Goal: Communication & Community: Answer question/provide support

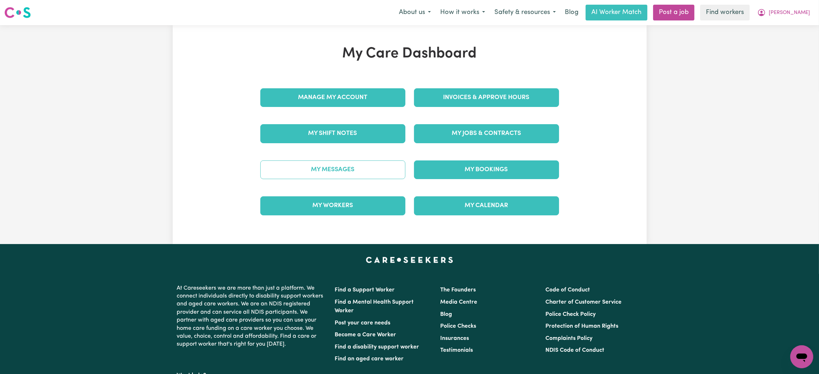
click at [377, 167] on link "My Messages" at bounding box center [332, 170] width 145 height 19
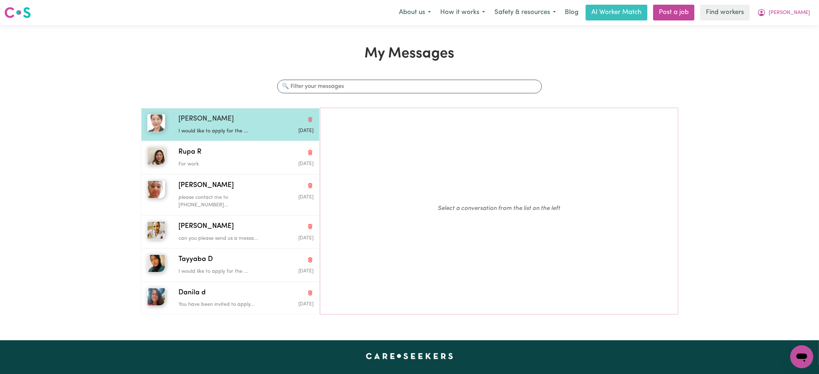
click at [246, 127] on div "I would like to apply for the ..." at bounding box center [223, 130] width 90 height 11
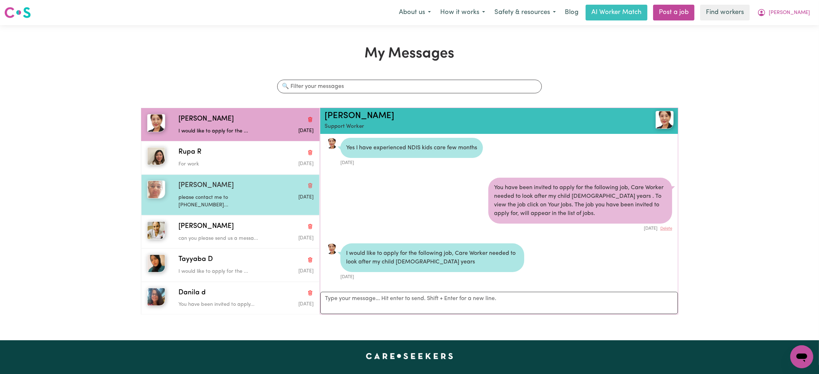
click at [227, 180] on div "[PERSON_NAME] please contact me to [PHONE_NUMBER]... [DATE]" at bounding box center [230, 195] width 178 height 41
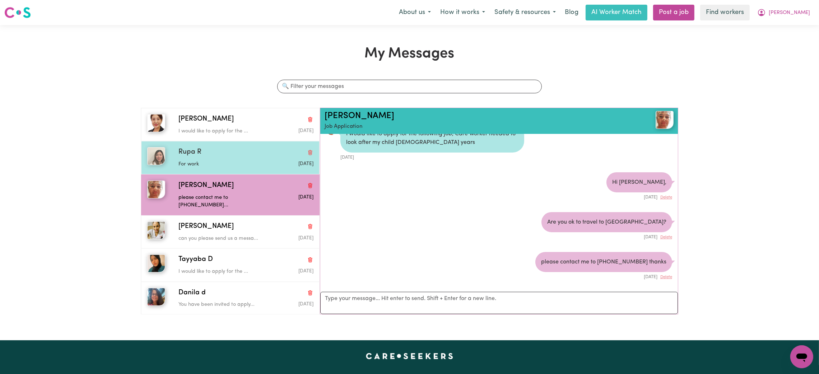
click at [227, 161] on p "For work" at bounding box center [223, 165] width 90 height 8
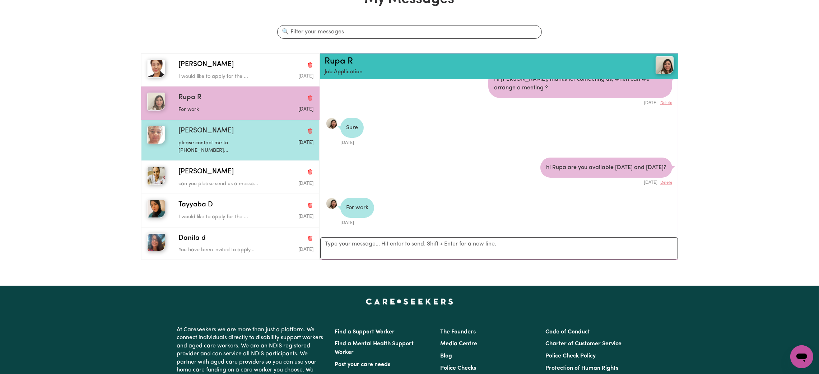
scroll to position [108, 0]
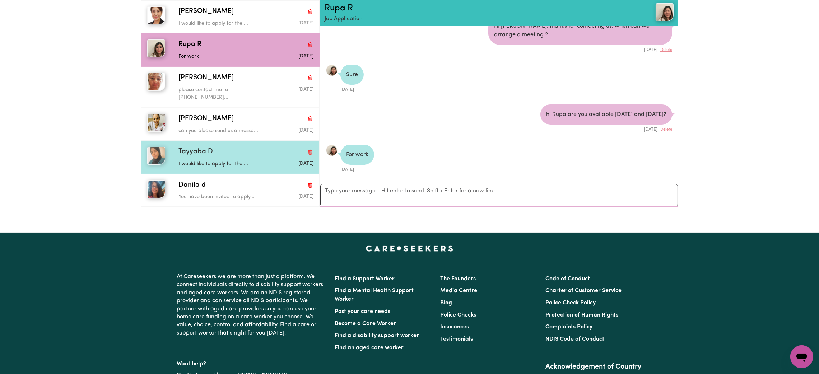
click at [245, 164] on div "Tayyaba D I would like to apply for the ... [DATE]" at bounding box center [230, 157] width 178 height 33
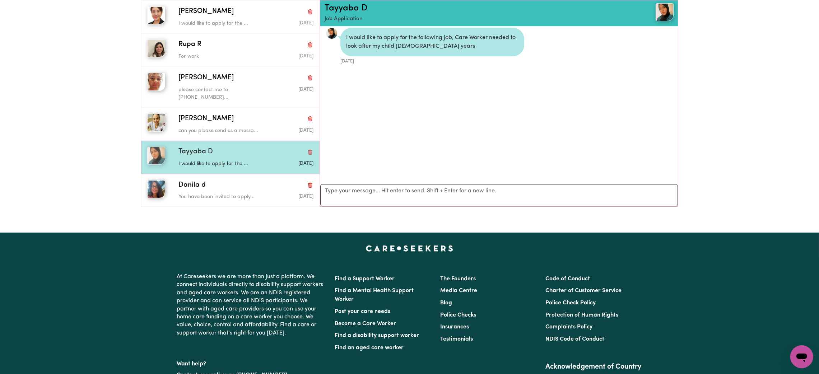
scroll to position [4, 0]
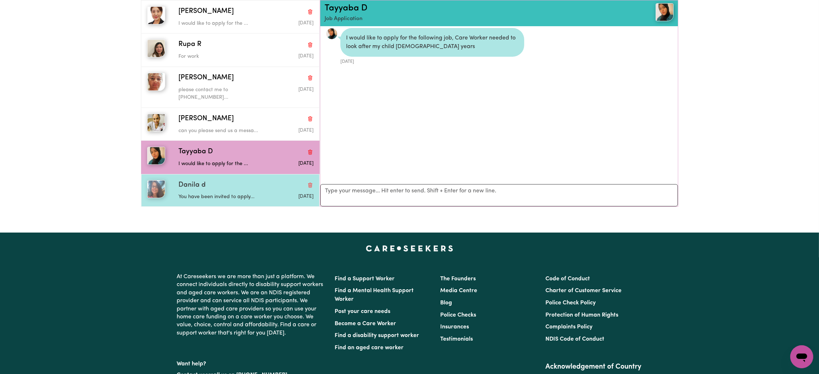
click at [237, 193] on p "You have been invited to apply..." at bounding box center [223, 197] width 90 height 8
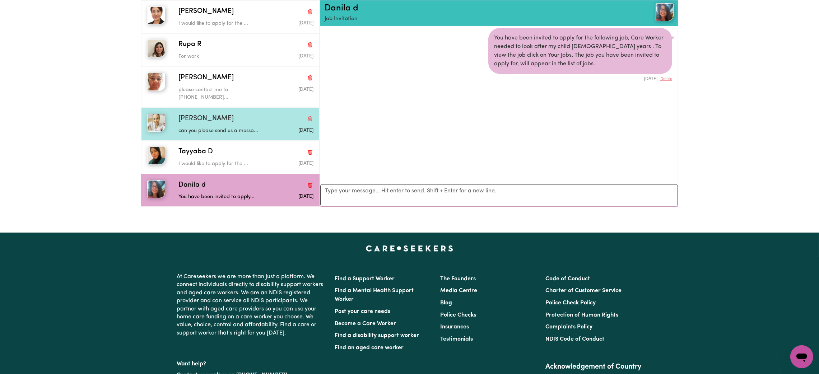
click at [232, 115] on div "[PERSON_NAME]" at bounding box center [245, 119] width 135 height 10
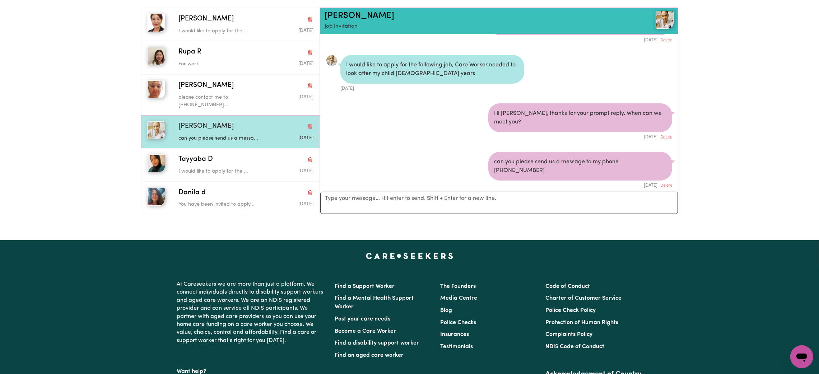
scroll to position [0, 0]
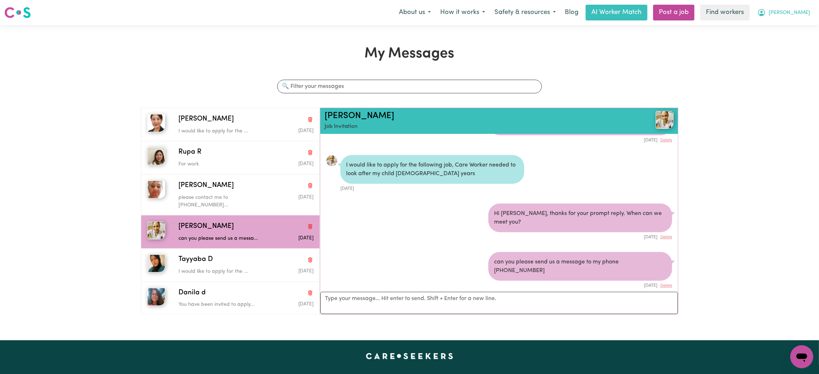
click at [797, 14] on span "[PERSON_NAME]" at bounding box center [789, 13] width 41 height 8
click at [784, 46] on link "Logout" at bounding box center [786, 41] width 57 height 14
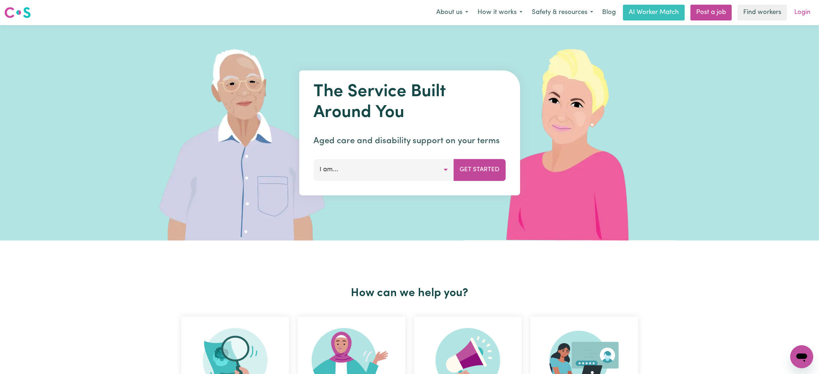
click at [802, 8] on link "Login" at bounding box center [802, 13] width 25 height 16
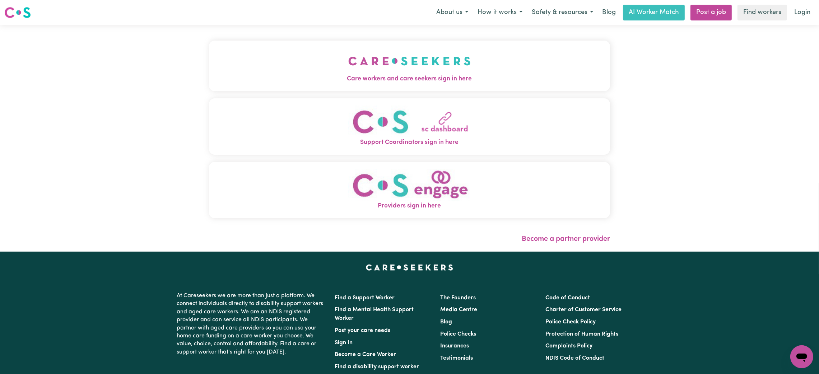
click at [456, 55] on div "Care workers and care seekers sign in here Support Coordinators sign in here Pr…" at bounding box center [410, 138] width 410 height 227
click at [423, 71] on img "Care workers and care seekers sign in here" at bounding box center [409, 61] width 122 height 27
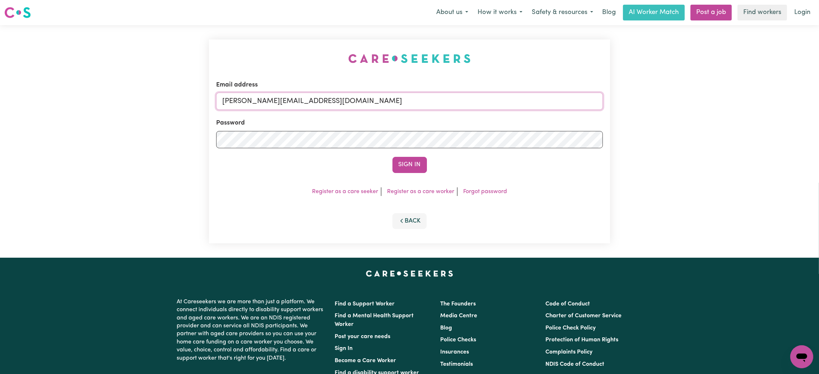
click at [255, 101] on input "[PERSON_NAME][EMAIL_ADDRESS][DOMAIN_NAME]" at bounding box center [409, 101] width 387 height 17
drag, startPoint x: 262, startPoint y: 105, endPoint x: 454, endPoint y: 106, distance: 192.1
click at [454, 106] on input "[EMAIL_ADDRESS][PERSON_NAME][DOMAIN_NAME]" at bounding box center [409, 101] width 387 height 17
type input "superuser~[EMAIL_ADDRESS][PERSON_NAME][DOMAIN_NAME]"
click at [412, 168] on button "Sign In" at bounding box center [410, 165] width 34 height 16
